Goal: Check status: Check status

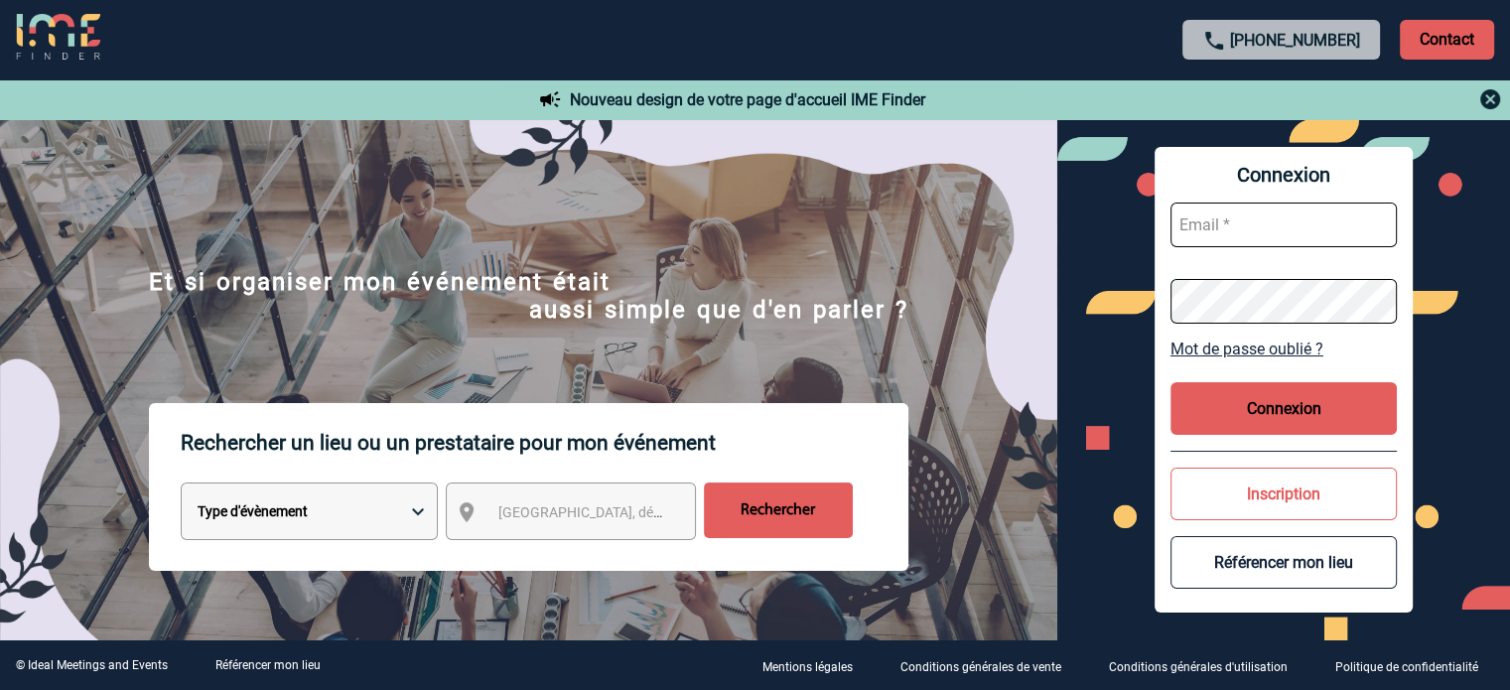
type input "tthiam@ime-groupe.com"
click at [1268, 394] on button "Connexion" at bounding box center [1284, 408] width 226 height 53
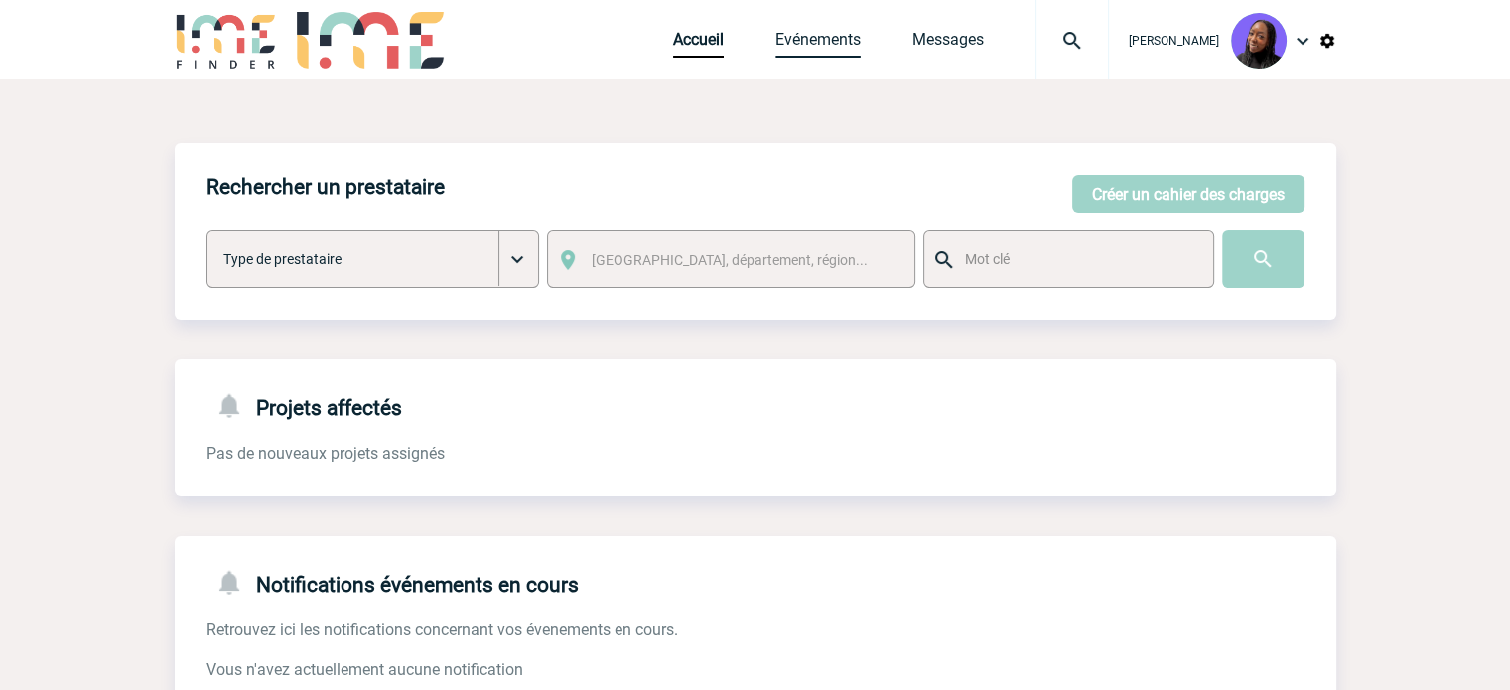
click at [829, 39] on link "Evénements" at bounding box center [818, 44] width 85 height 28
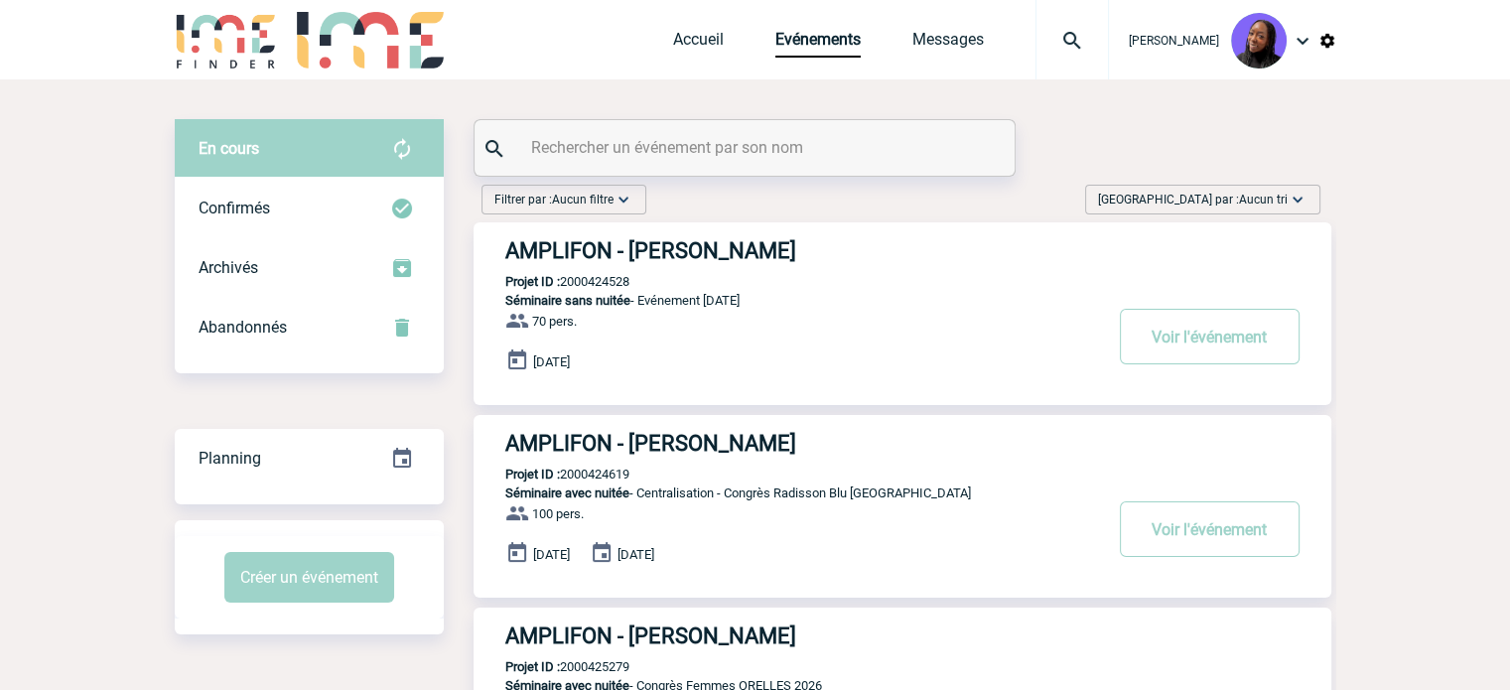
click at [662, 150] on input "text" at bounding box center [747, 147] width 442 height 29
paste input "2000425936"
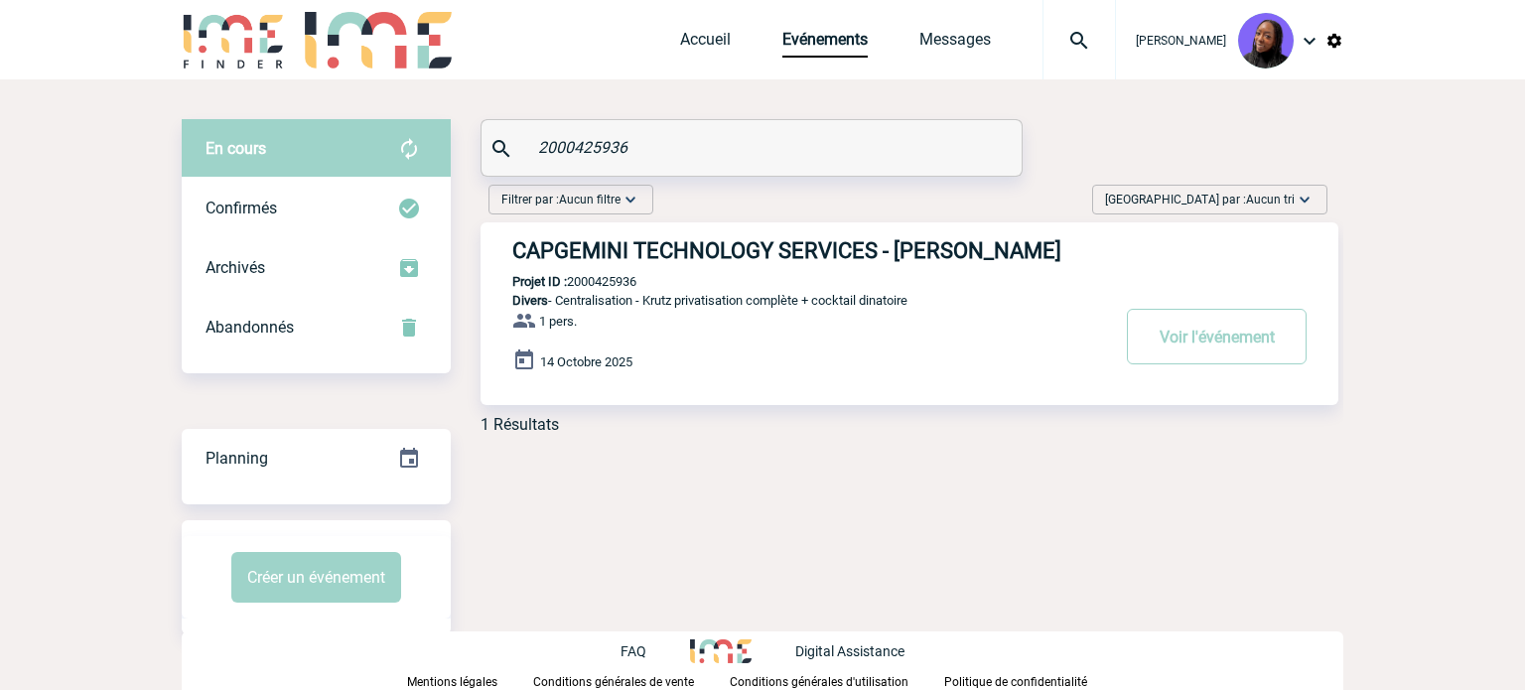
type input "2000425936"
click at [755, 241] on h3 "CAPGEMINI TECHNOLOGY SERVICES - [PERSON_NAME]" at bounding box center [810, 250] width 596 height 25
